Goal: Task Accomplishment & Management: Use online tool/utility

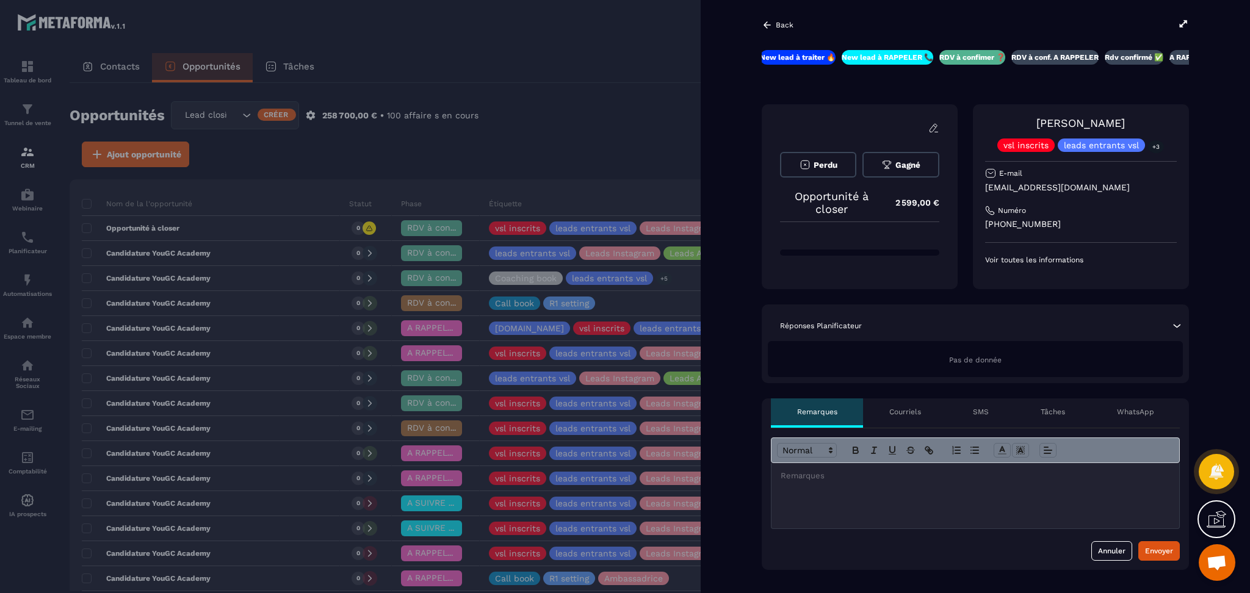
click at [667, 104] on div at bounding box center [625, 296] width 1250 height 593
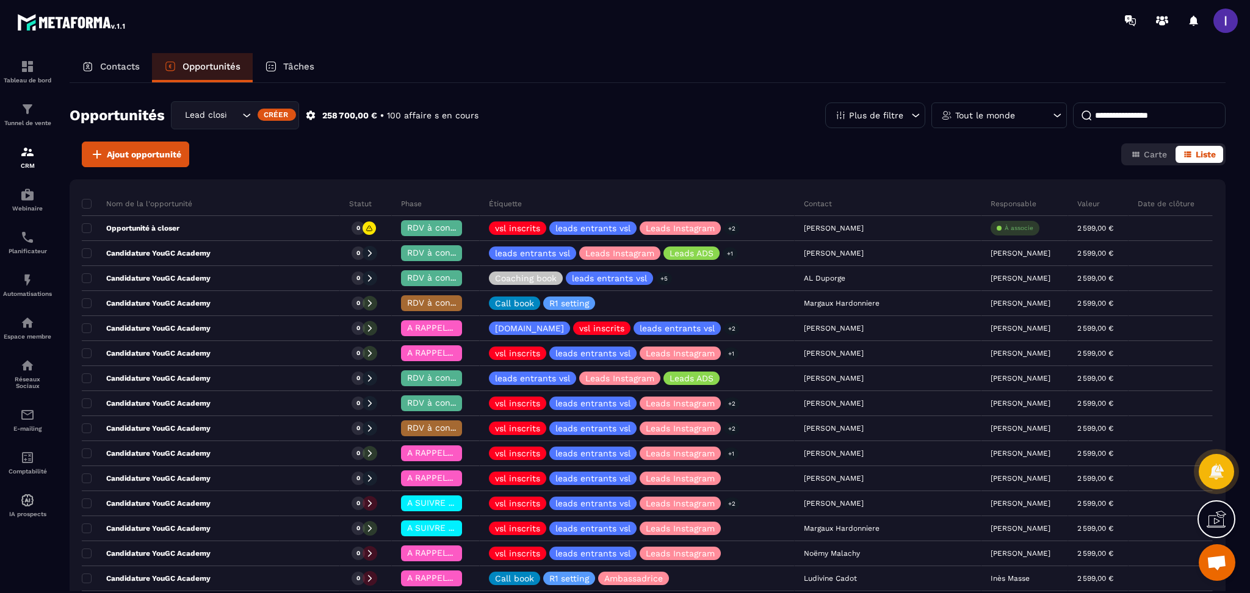
click at [220, 117] on div "Lead closing" at bounding box center [211, 115] width 60 height 13
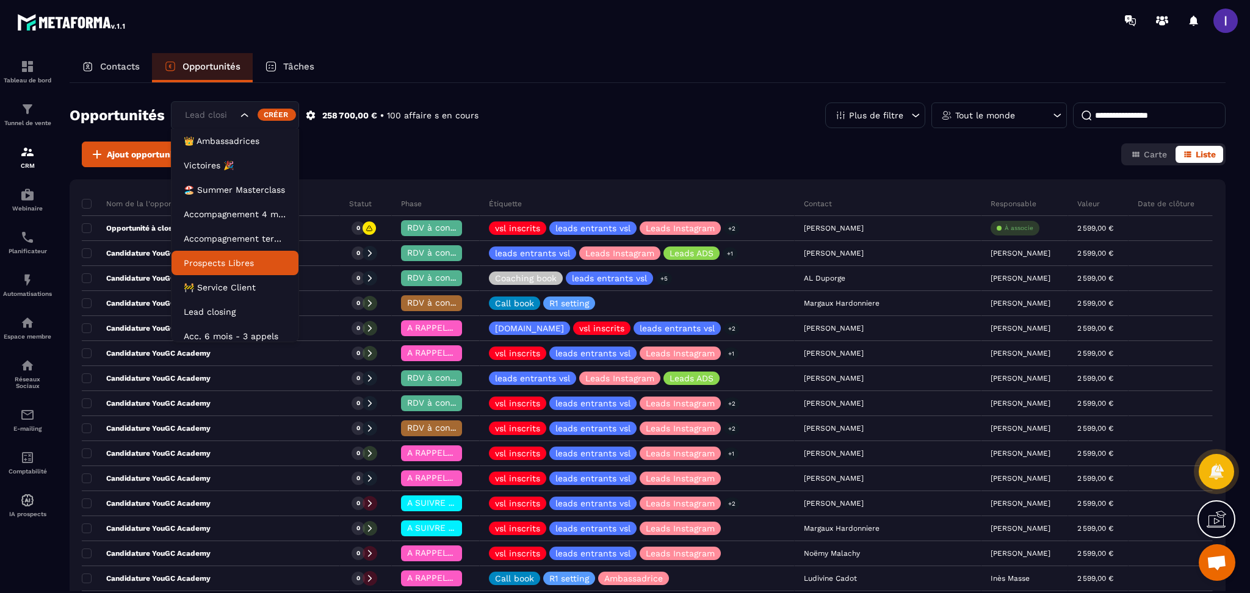
click at [220, 257] on p "Prospects Libres" at bounding box center [235, 263] width 103 height 12
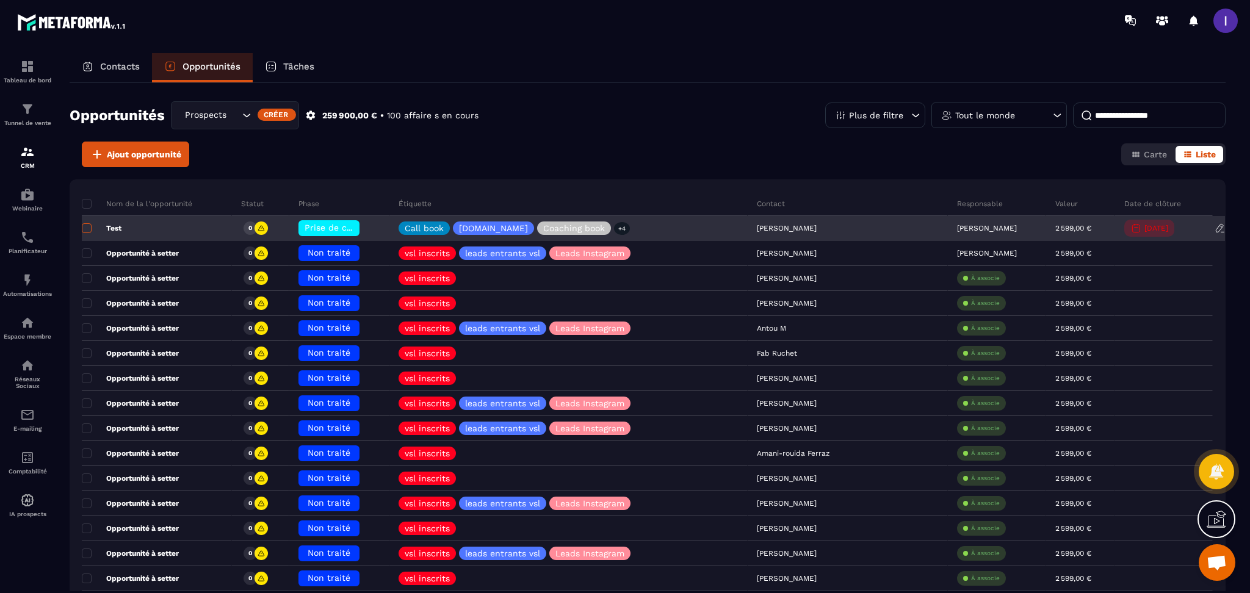
click at [87, 225] on span at bounding box center [87, 228] width 10 height 10
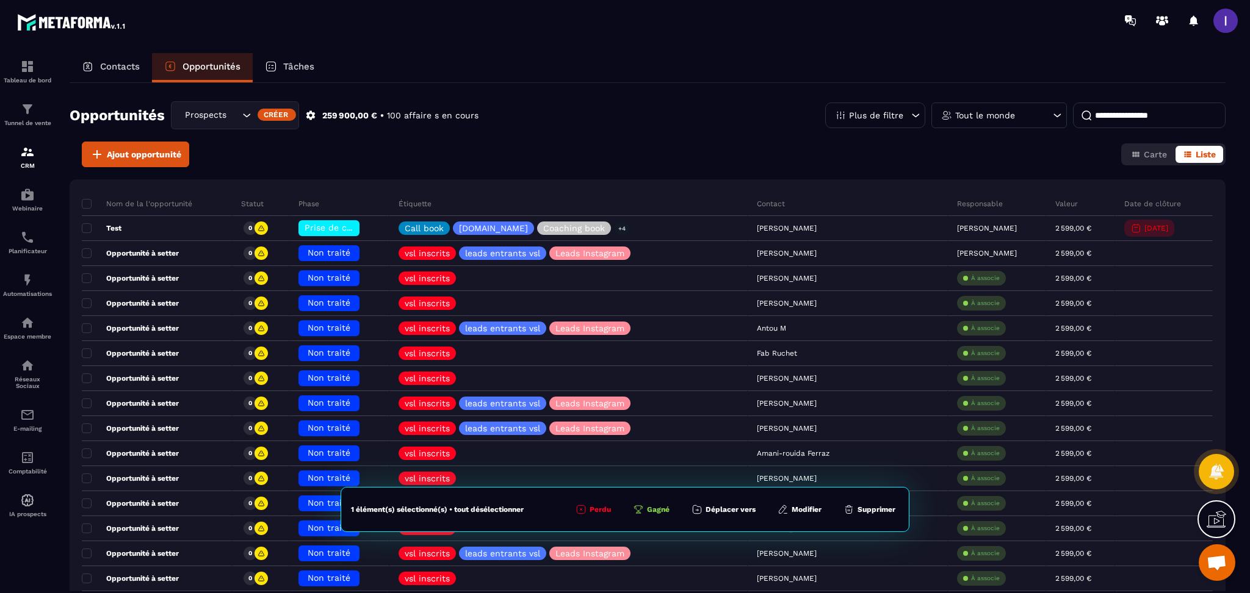
click at [876, 509] on button "Supprimer" at bounding box center [869, 509] width 59 height 12
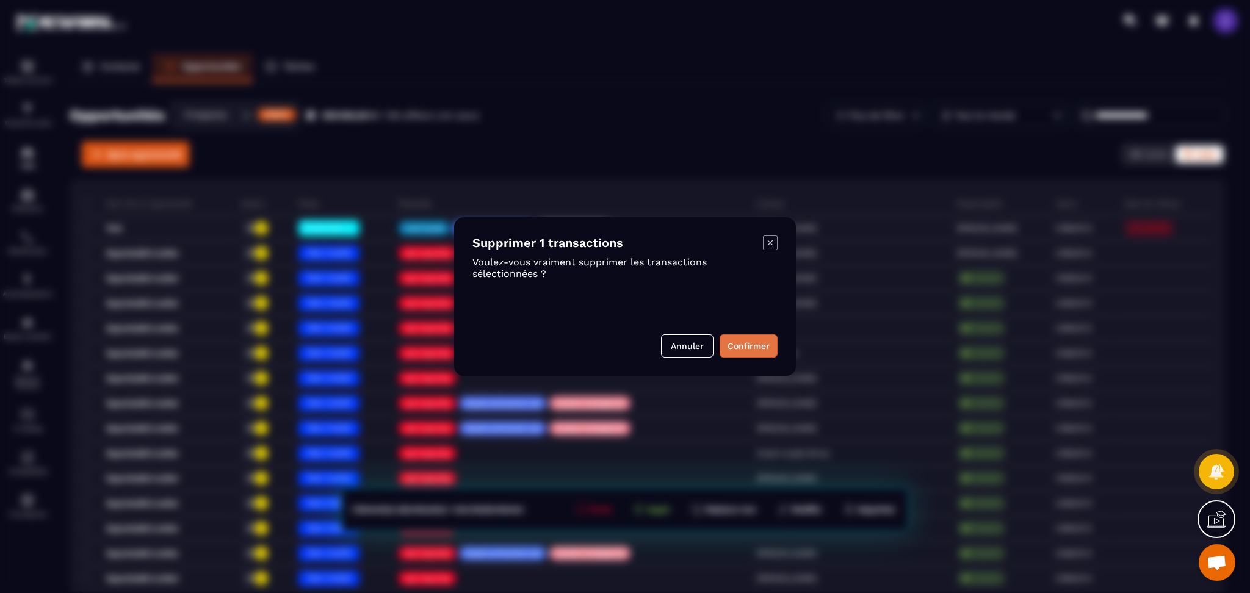
click at [747, 343] on button "Confirmer" at bounding box center [748, 345] width 58 height 23
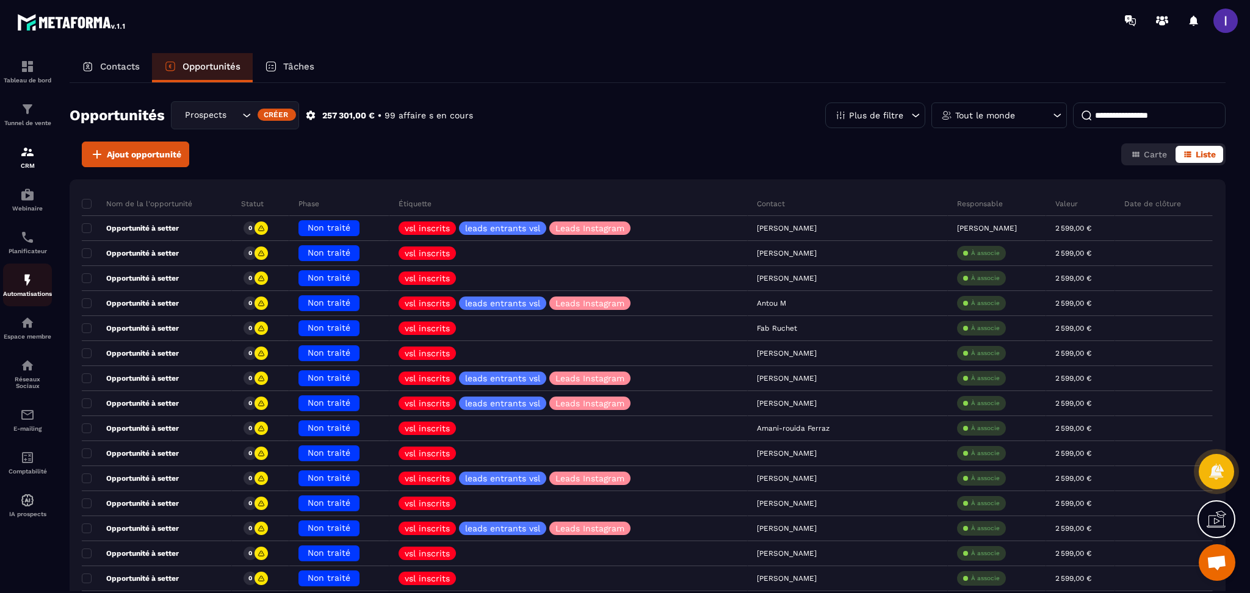
click at [27, 279] on img at bounding box center [27, 280] width 15 height 15
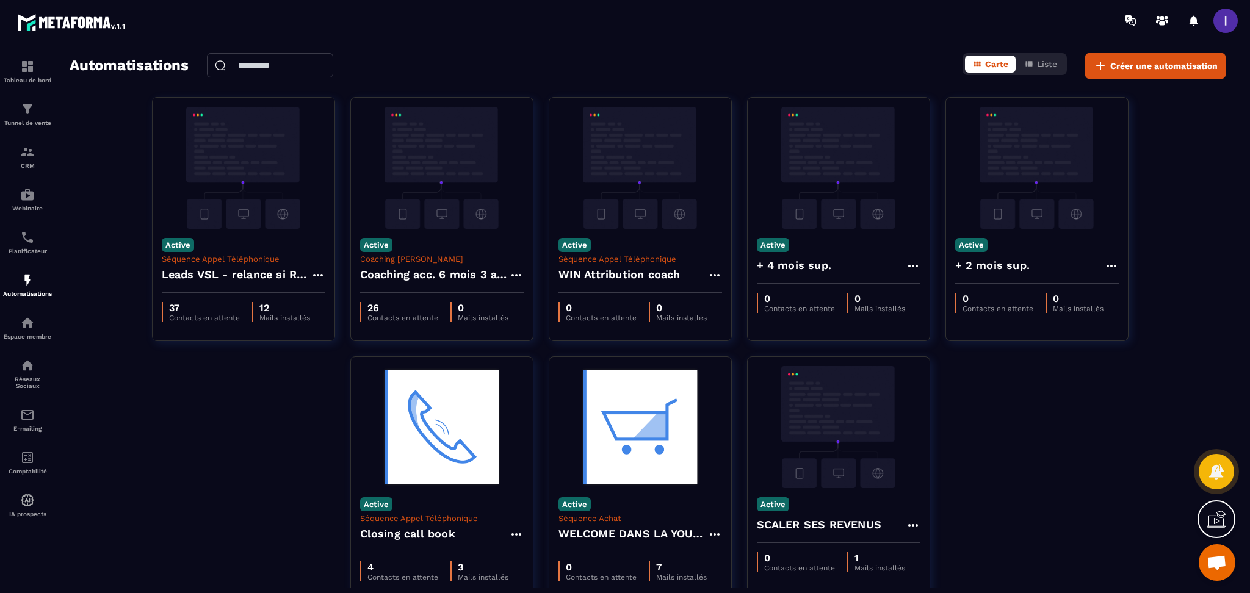
scroll to position [62, 0]
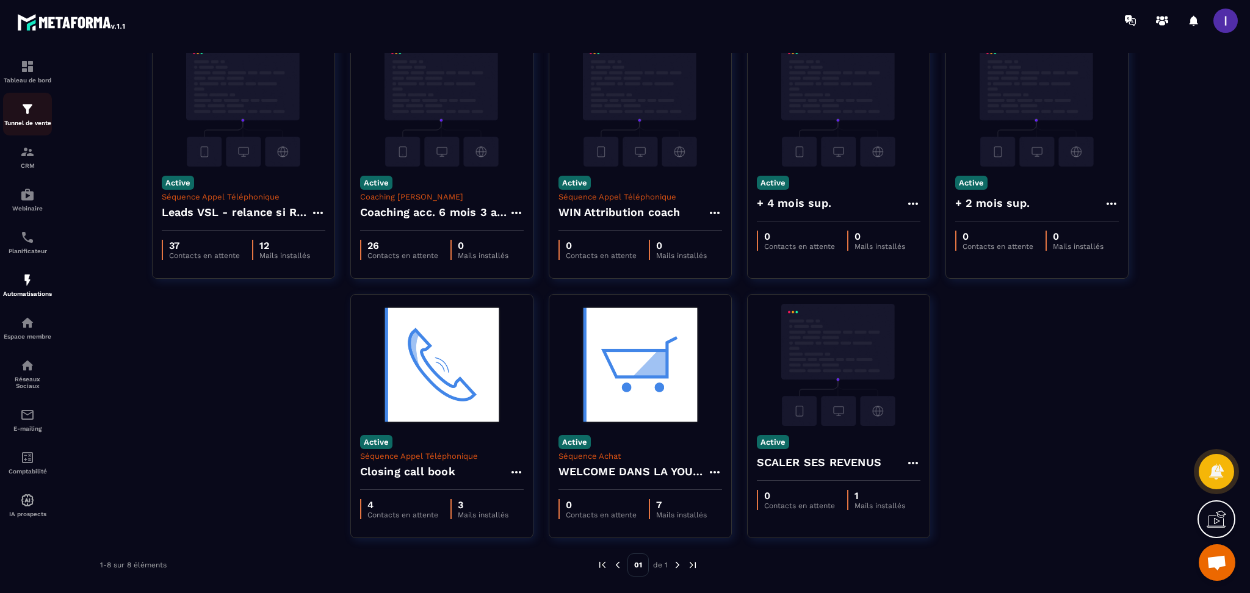
click at [36, 107] on div "Tunnel de vente" at bounding box center [27, 114] width 49 height 24
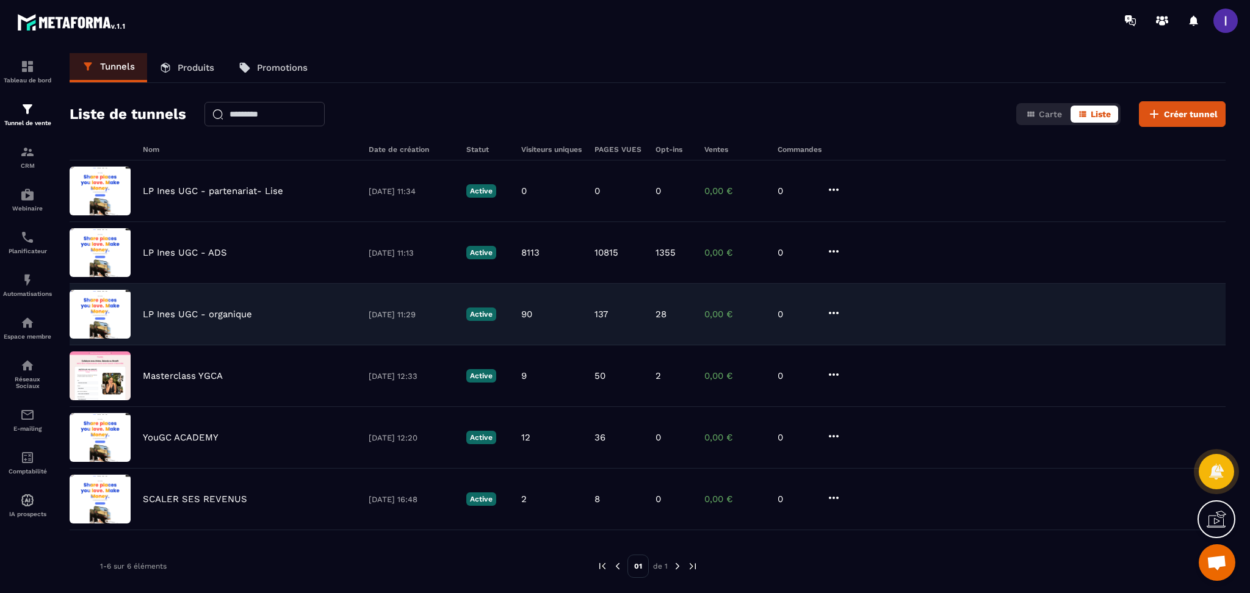
click at [277, 345] on div "LP Ines UGC - organique [DATE] 11:29 Active 90 137 28 0,00 € 0" at bounding box center [648, 376] width 1156 height 62
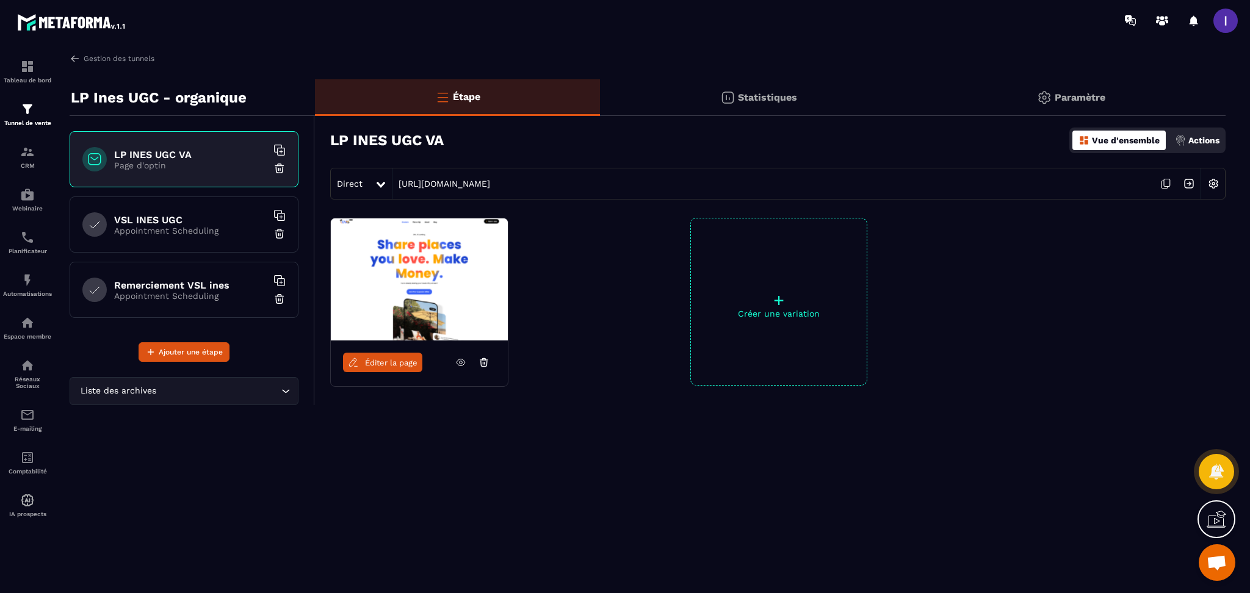
click at [171, 199] on div "VSL INES UGC Appointment Scheduling" at bounding box center [184, 224] width 229 height 56
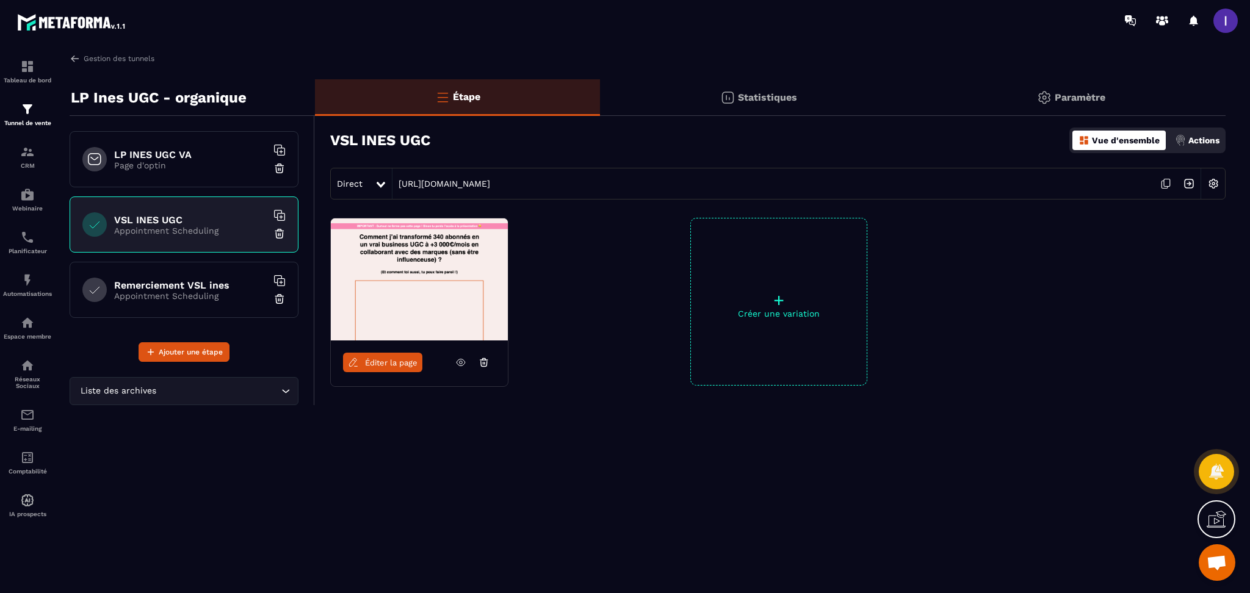
click at [192, 289] on h6 "Remerciement VSL ines" at bounding box center [190, 285] width 153 height 12
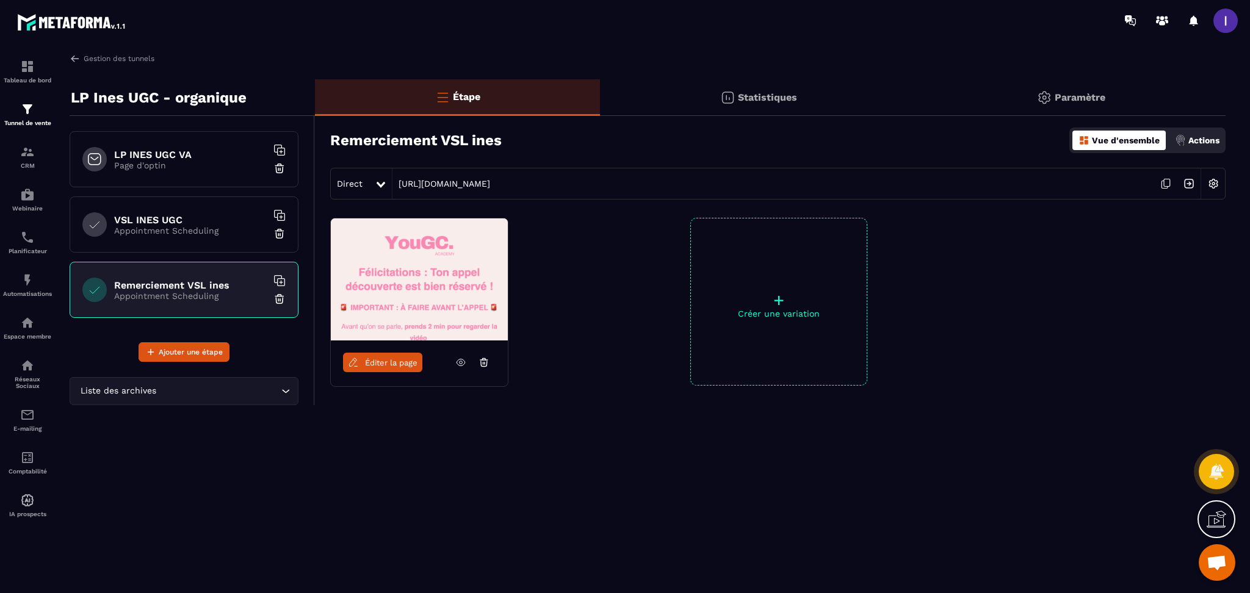
click at [196, 228] on p "Appointment Scheduling" at bounding box center [190, 231] width 153 height 10
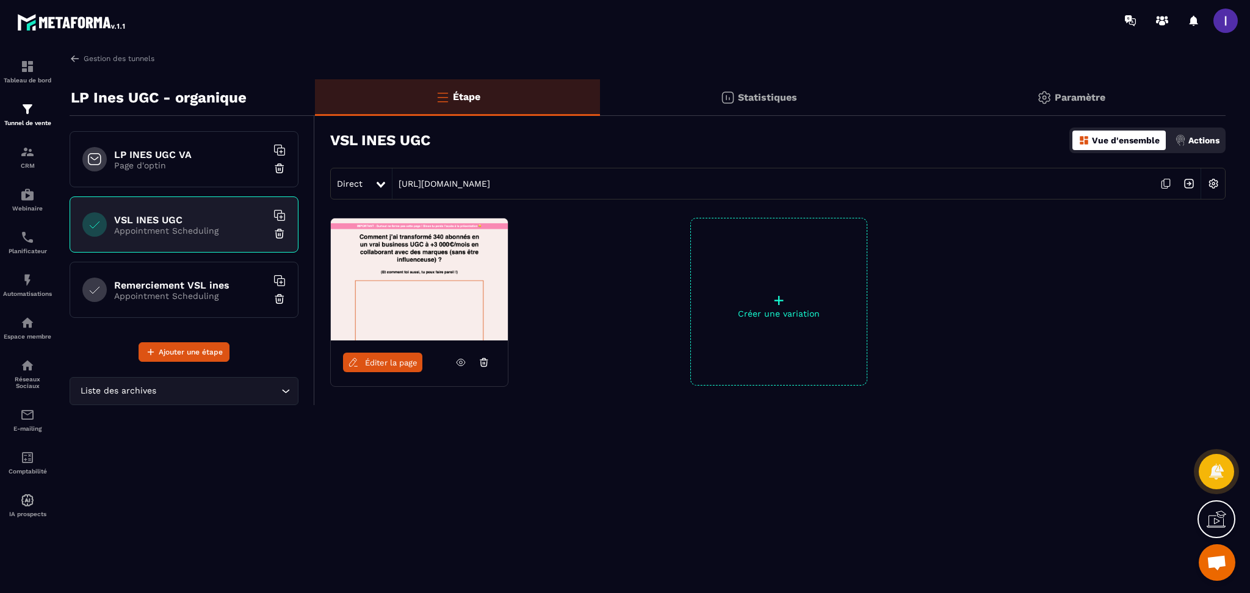
click at [203, 149] on h6 "LP INES UGC VA" at bounding box center [190, 155] width 153 height 12
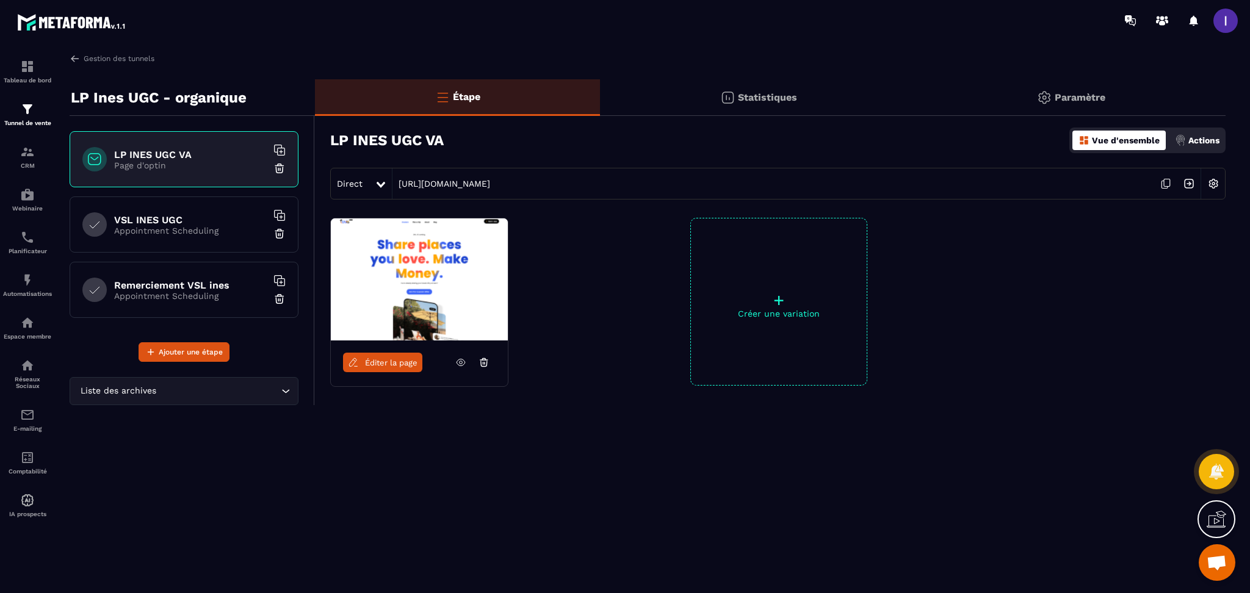
click at [917, 103] on div "Statistiques" at bounding box center [1071, 97] width 308 height 37
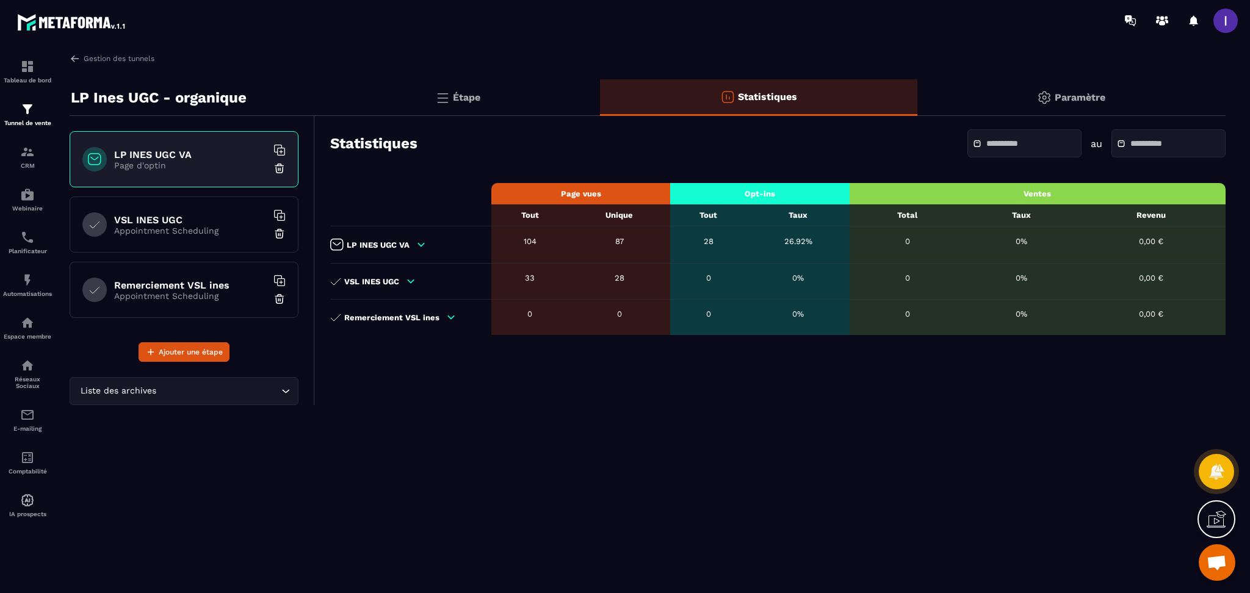
click at [1040, 98] on img at bounding box center [1044, 97] width 15 height 15
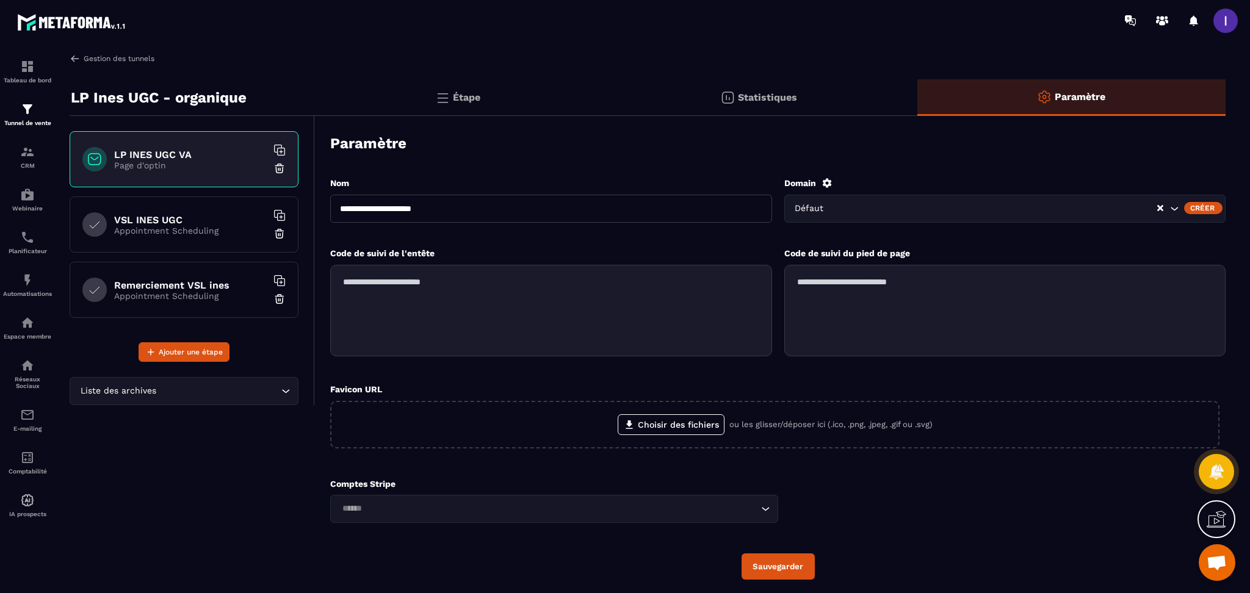
click at [130, 56] on link "Gestion des tunnels" at bounding box center [112, 58] width 85 height 11
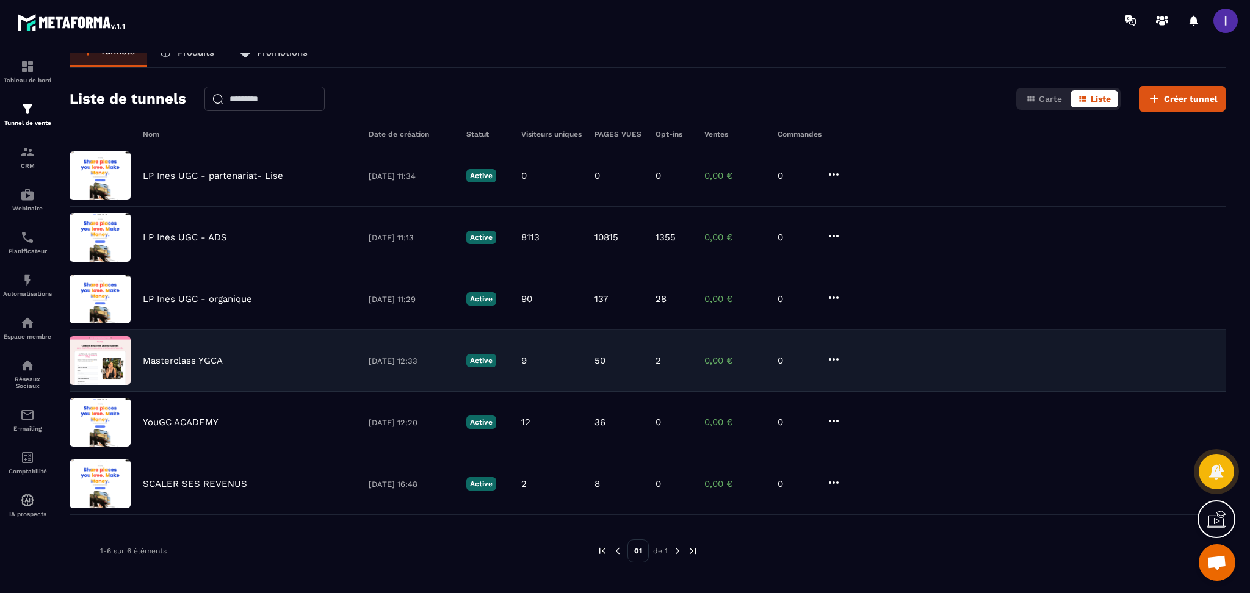
scroll to position [40, 0]
